Goal: Navigation & Orientation: Find specific page/section

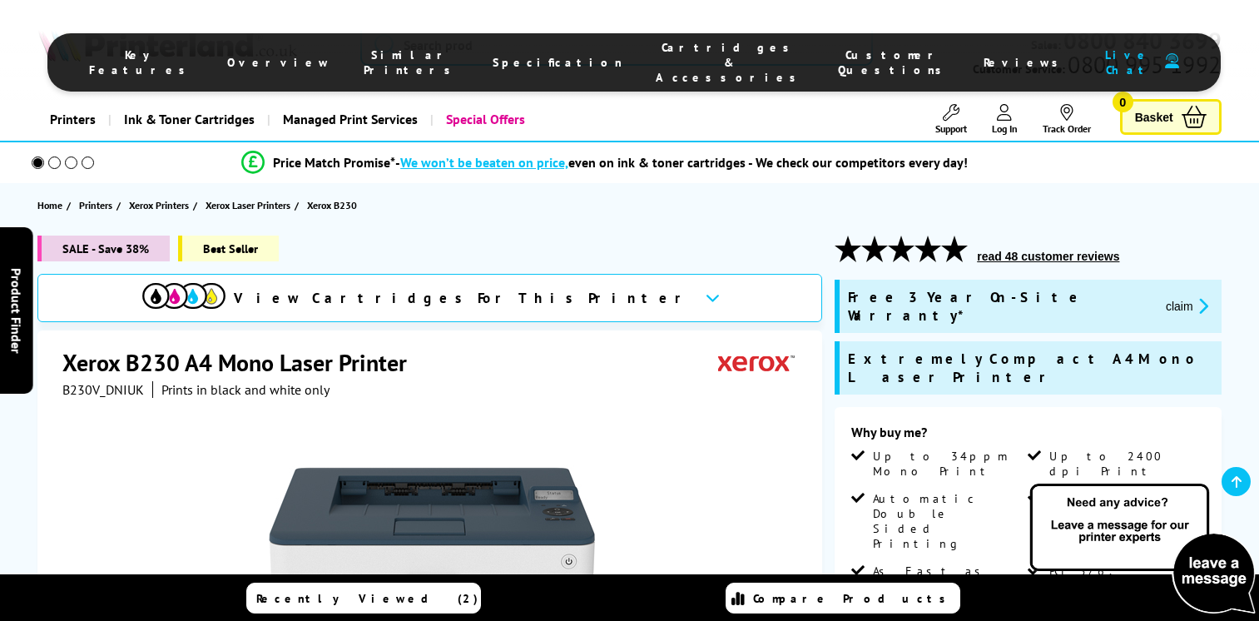
scroll to position [7089, 0]
